Goal: Transaction & Acquisition: Book appointment/travel/reservation

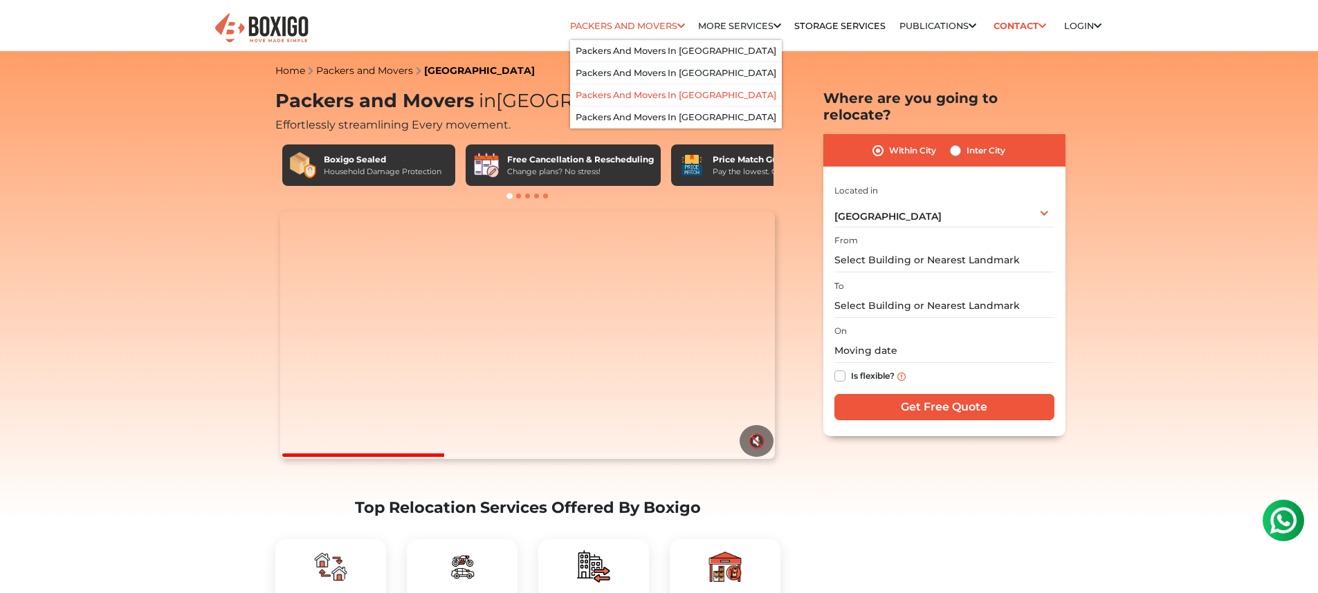
click at [622, 90] on link "Packers and Movers in [GEOGRAPHIC_DATA]" at bounding box center [675, 95] width 201 height 10
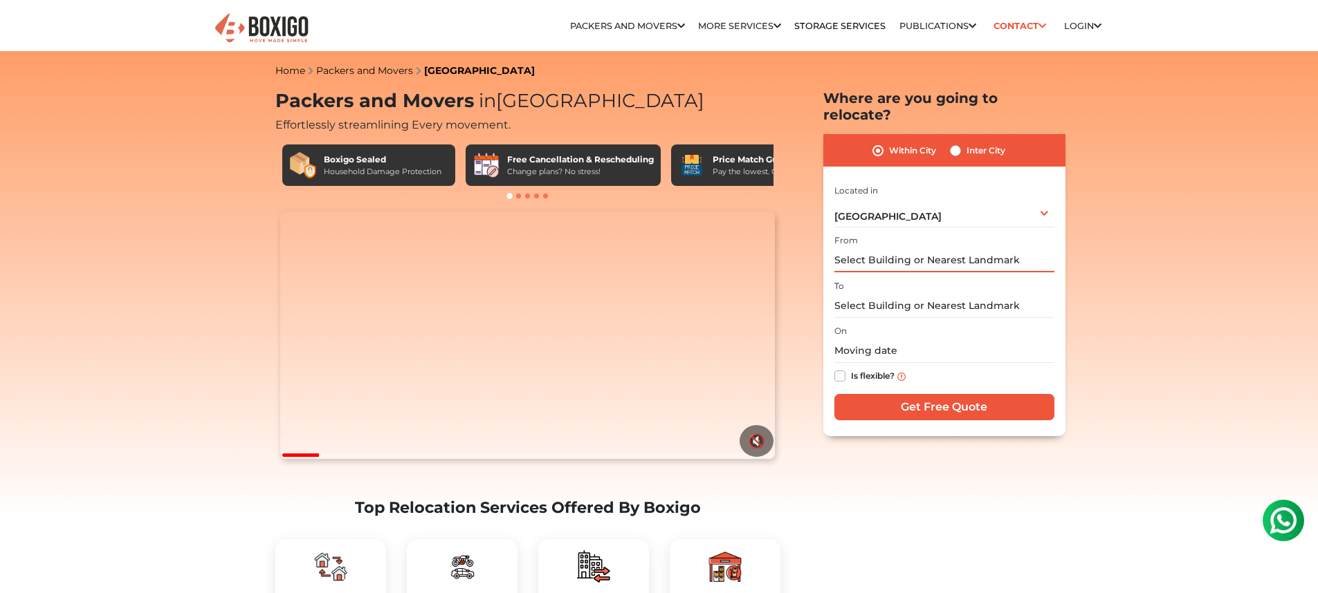
click at [993, 248] on input "text" at bounding box center [944, 260] width 220 height 24
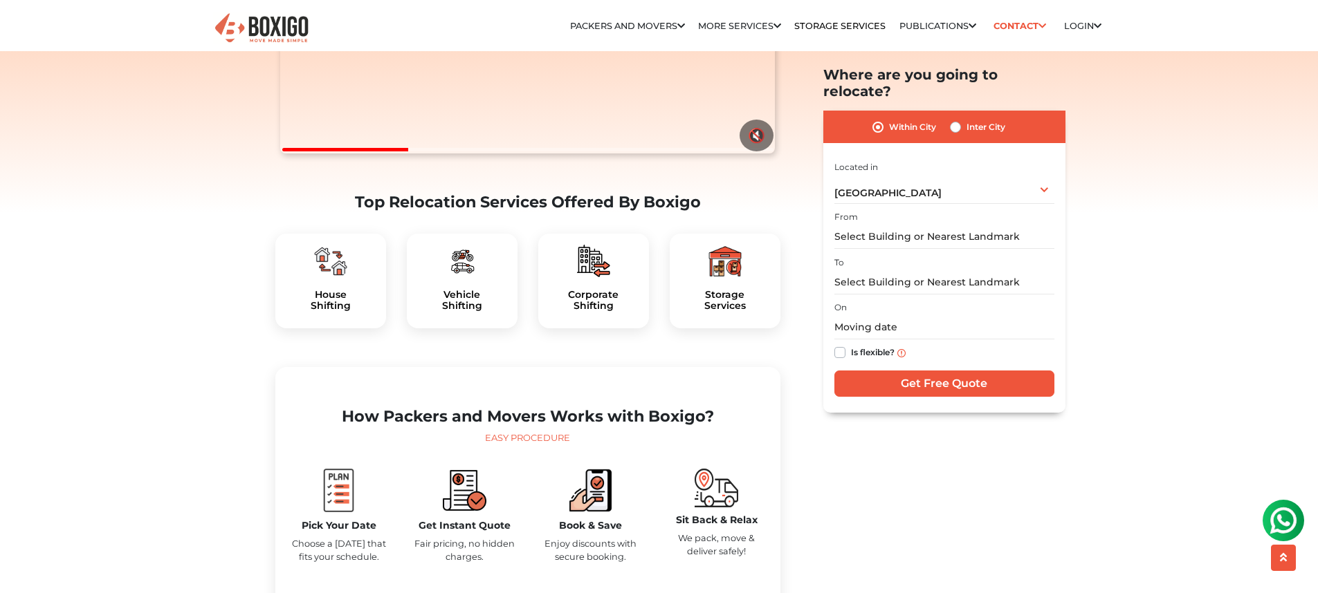
scroll to position [280, 0]
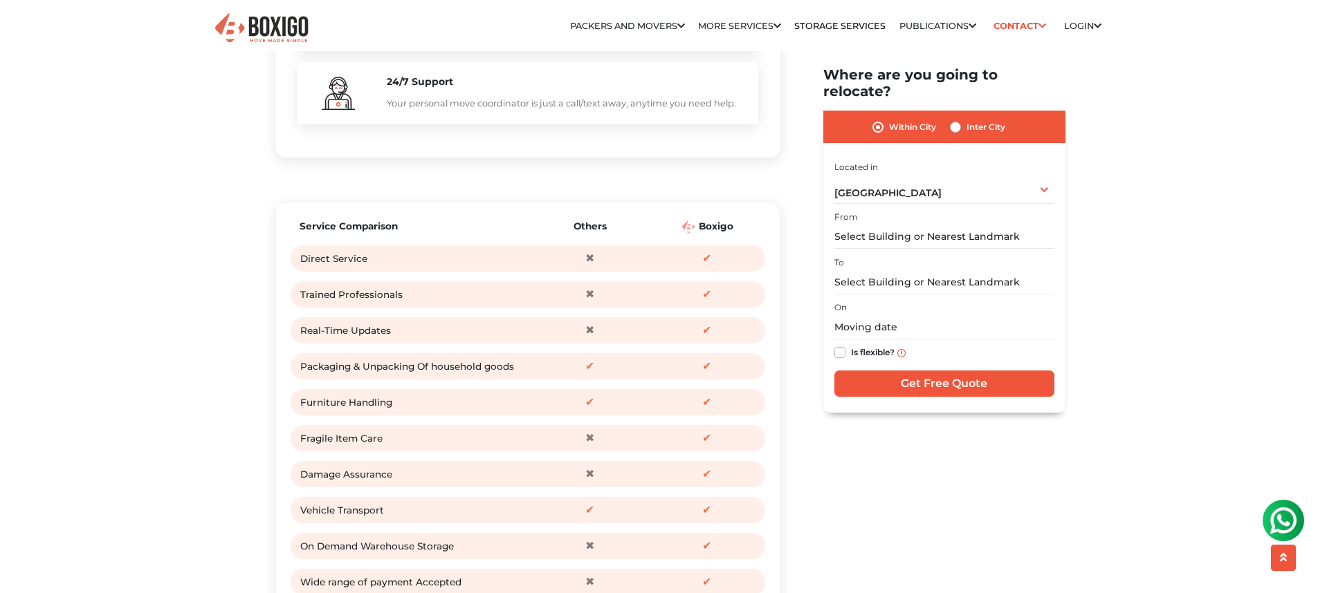
scroll to position [1851, 0]
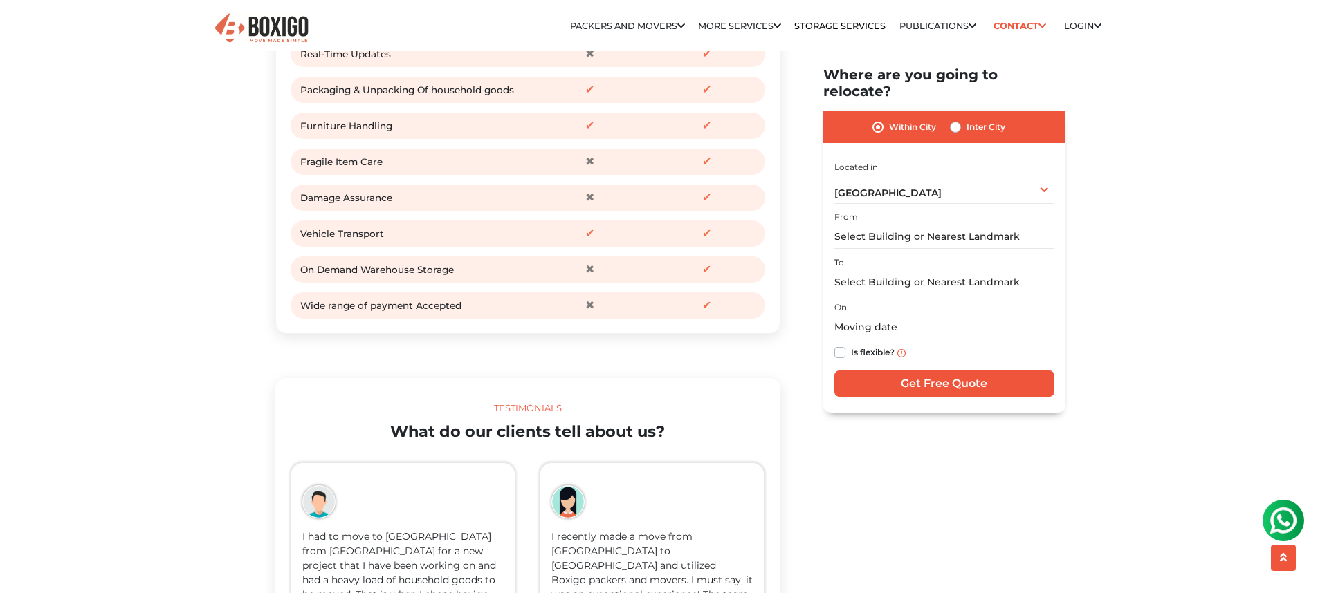
drag, startPoint x: 1236, startPoint y: 272, endPoint x: 1223, endPoint y: 263, distance: 15.8
